Goal: Task Accomplishment & Management: Complete application form

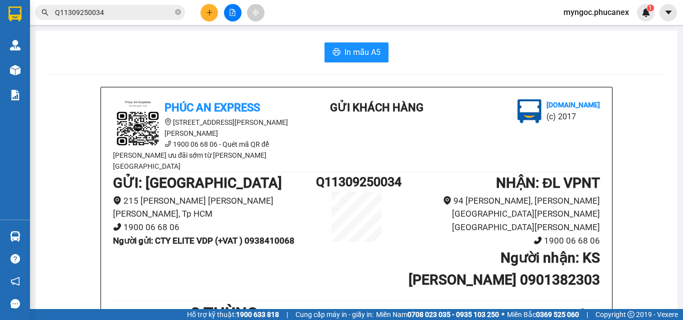
click at [177, 12] on icon "close-circle" at bounding box center [178, 12] width 6 height 6
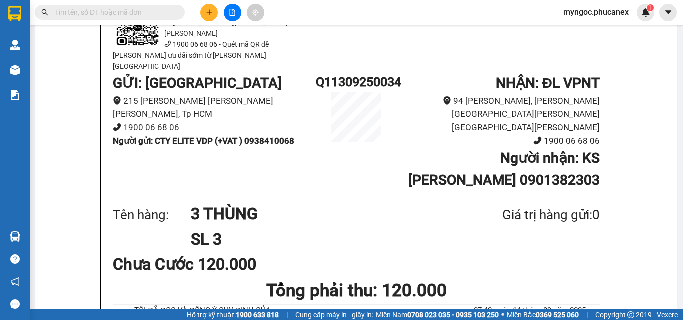
click at [143, 12] on input "text" at bounding box center [114, 12] width 118 height 11
paste input "Q51309250239"
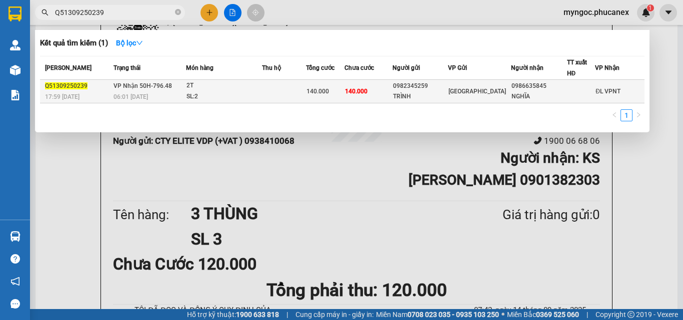
type input "Q51309250239"
click at [464, 93] on span "[GEOGRAPHIC_DATA]" at bounding box center [476, 91] width 57 height 7
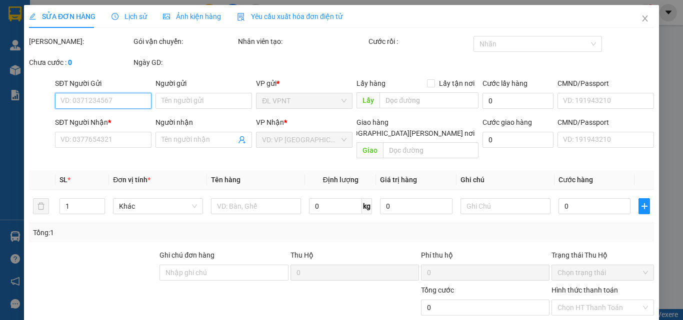
type input "0982345259"
type input "TRÌNH"
type input "0986635845"
type input "NGHĨA"
type input "140.000"
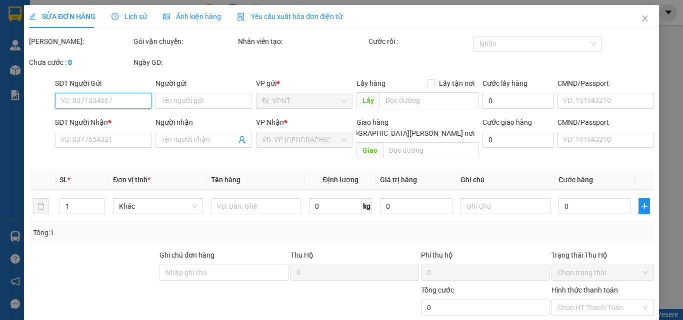
type input "140.000"
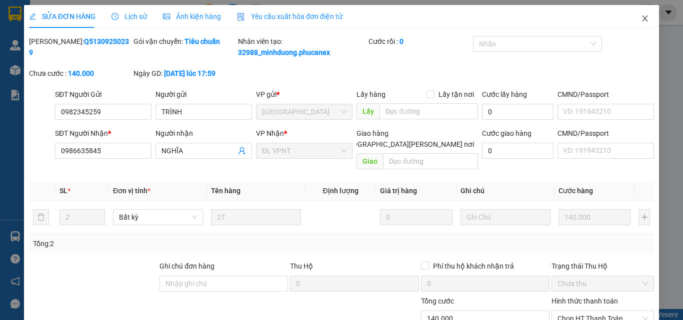
click at [641, 18] on icon "close" at bounding box center [645, 18] width 8 height 8
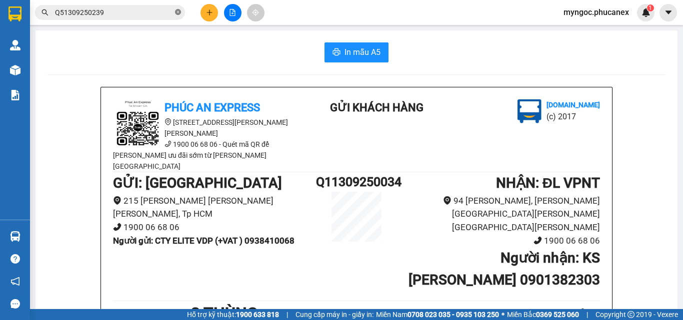
click at [179, 11] on icon "close-circle" at bounding box center [178, 12] width 6 height 6
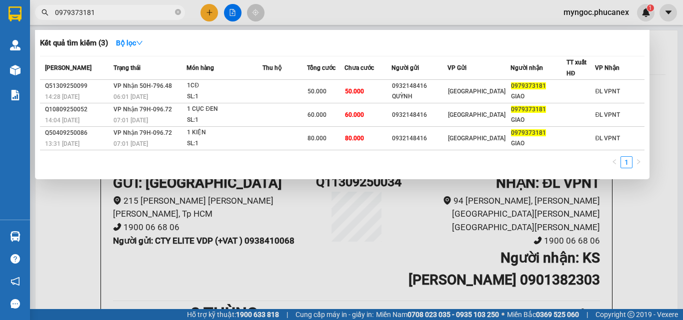
type input "0979373181"
click at [177, 9] on icon "close-circle" at bounding box center [178, 12] width 6 height 6
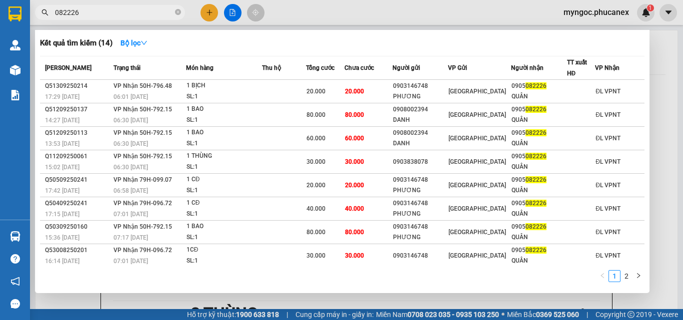
type input "082226"
click at [180, 13] on icon "close-circle" at bounding box center [178, 12] width 6 height 6
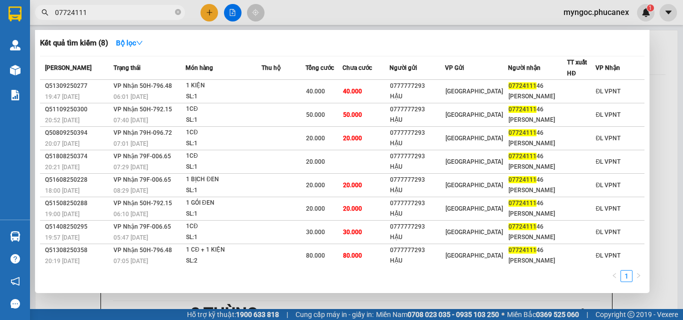
type input "07724111"
click at [178, 11] on icon "close-circle" at bounding box center [178, 12] width 6 height 6
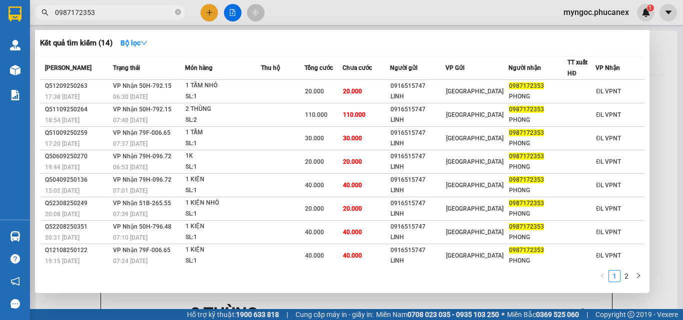
type input "0987172353"
click at [177, 10] on icon "close-circle" at bounding box center [178, 12] width 6 height 6
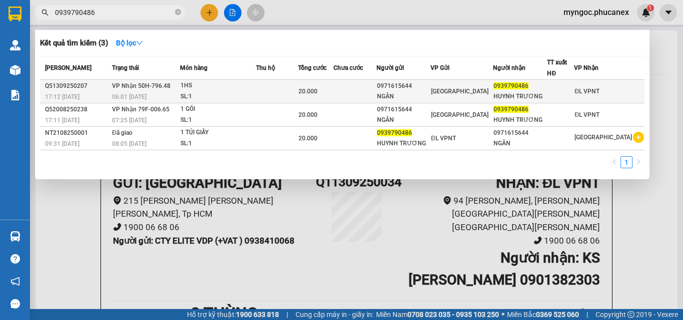
type input "0939790486"
click at [223, 89] on div "1HS" at bounding box center [217, 85] width 75 height 11
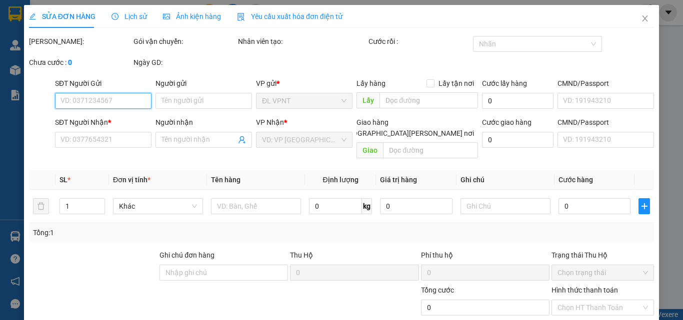
type input "0971615644"
type input "NGÂN"
type input "0939790486"
type input "HUYNH TRƯƠNG"
type input "20.000"
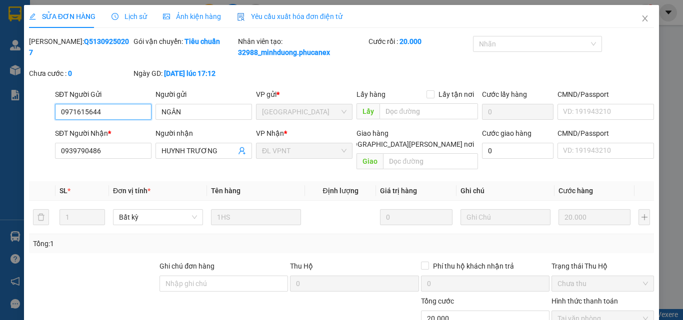
scroll to position [51, 0]
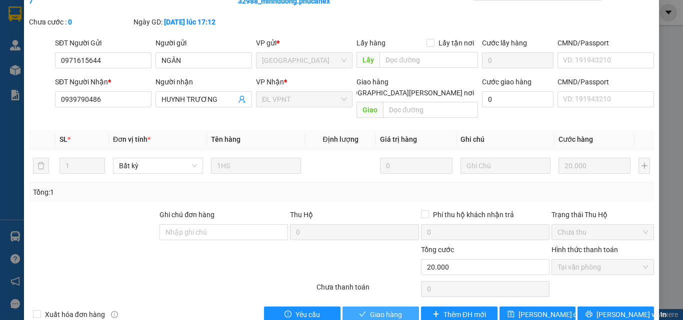
click at [378, 309] on span "Giao hàng" at bounding box center [386, 314] width 32 height 11
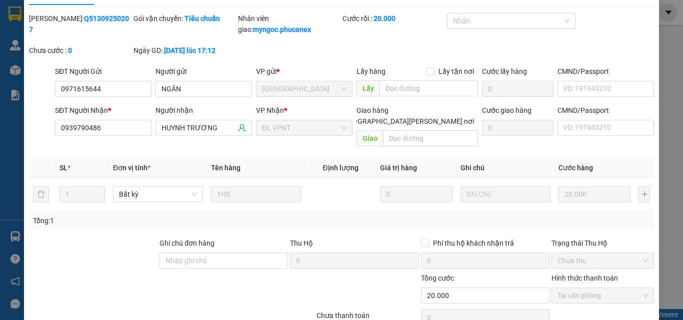
scroll to position [0, 0]
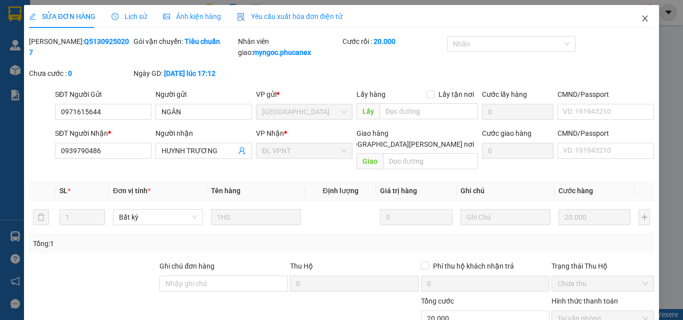
click at [641, 15] on icon "close" at bounding box center [645, 18] width 8 height 8
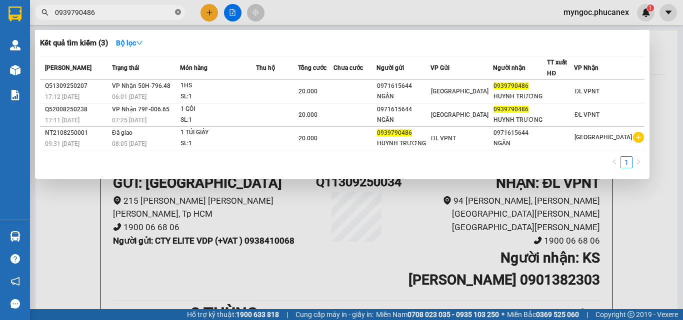
click at [177, 12] on icon "close-circle" at bounding box center [178, 12] width 6 height 6
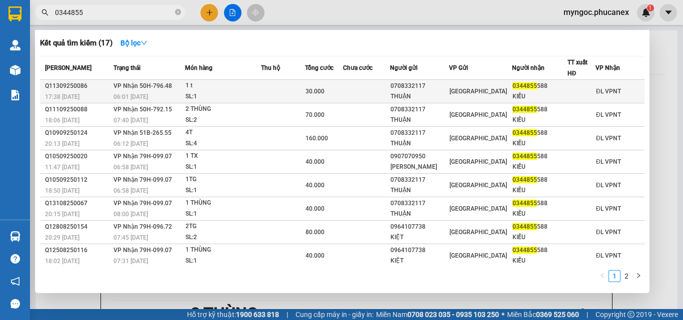
type input "0344855"
click at [260, 91] on div "SL: 1" at bounding box center [222, 96] width 75 height 11
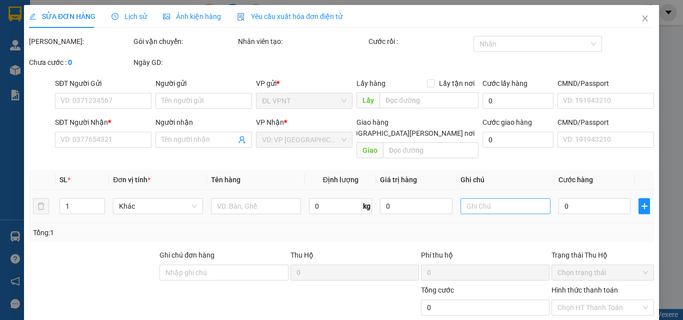
type input "0708332117"
type input "THUẬN"
type input "0344855588"
type input "KIỀU"
type input "30.000"
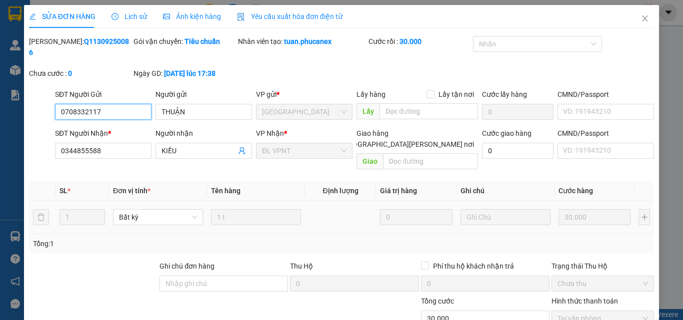
scroll to position [51, 0]
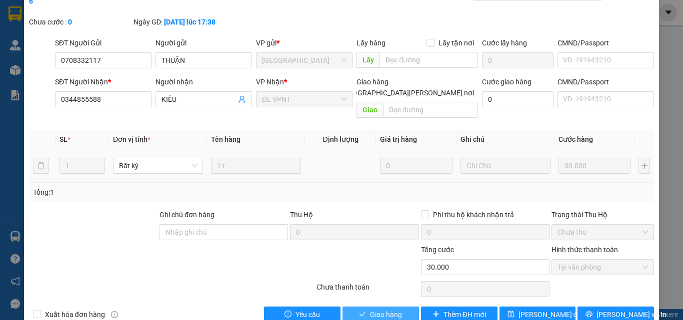
click at [360, 311] on icon "check" at bounding box center [362, 314] width 7 height 7
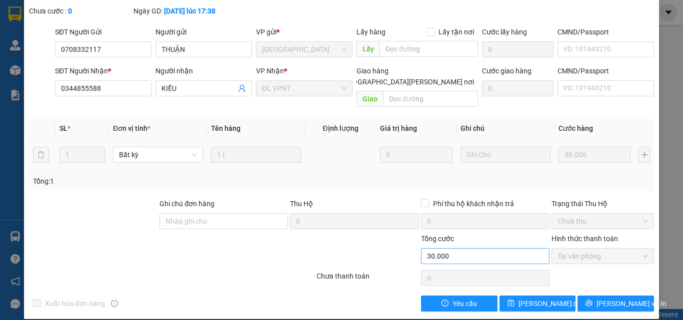
scroll to position [0, 0]
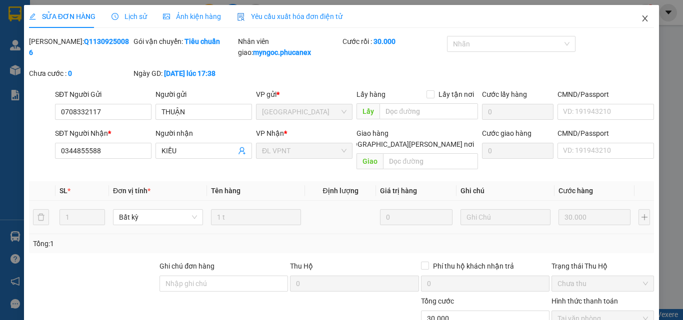
click at [641, 15] on icon "close" at bounding box center [645, 18] width 8 height 8
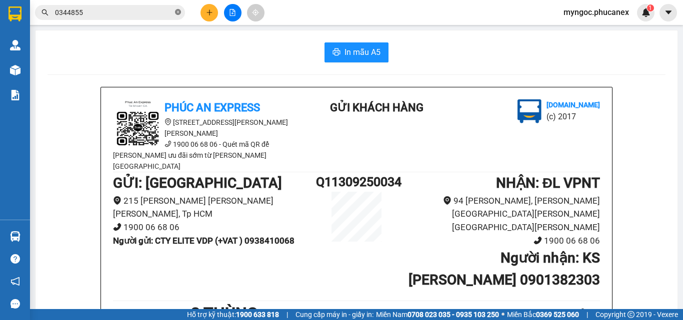
click at [180, 12] on icon "close-circle" at bounding box center [178, 12] width 6 height 6
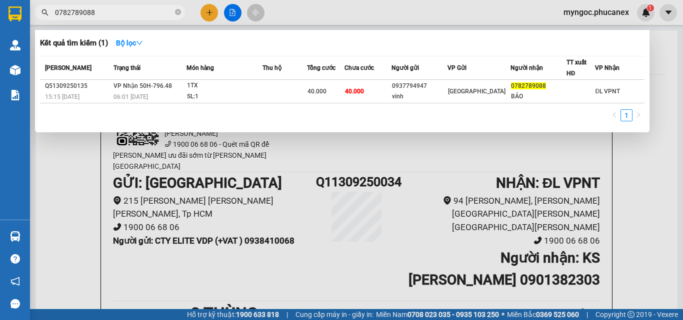
type input "0782789088"
click at [179, 11] on icon "close-circle" at bounding box center [178, 12] width 6 height 6
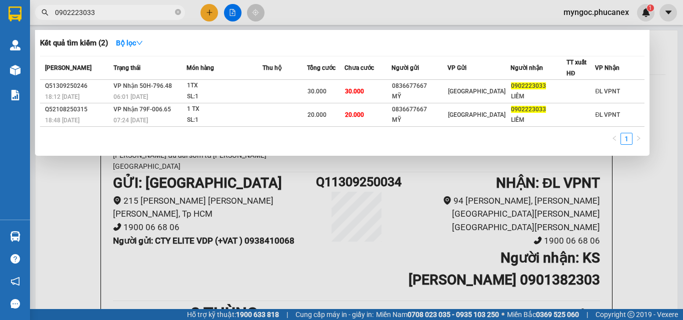
type input "0902223033"
click at [179, 12] on icon "close-circle" at bounding box center [178, 12] width 6 height 6
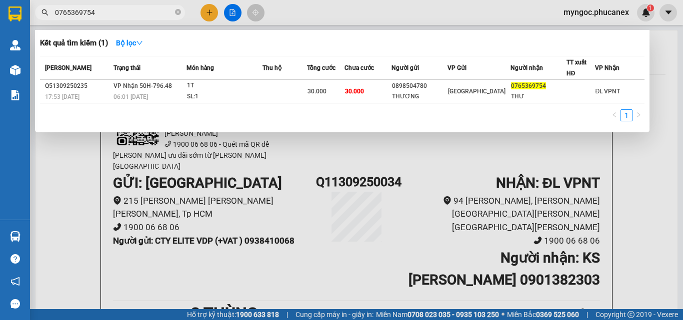
type input "0765369754"
click at [178, 12] on icon "close-circle" at bounding box center [178, 12] width 6 height 6
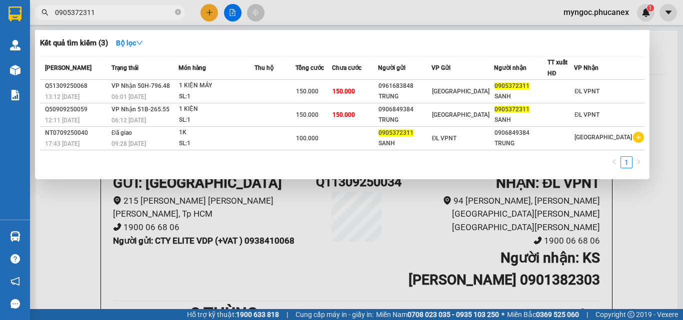
type input "0905372311"
click at [181, 12] on span "0905372311" at bounding box center [110, 12] width 150 height 15
click at [175, 12] on icon "close-circle" at bounding box center [178, 12] width 6 height 6
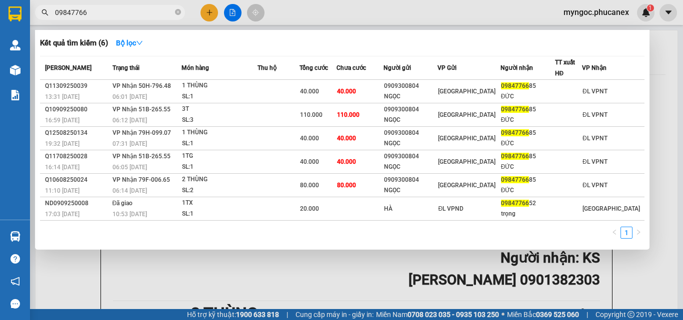
type input "09847766"
